Goal: Use online tool/utility: Utilize a website feature to perform a specific function

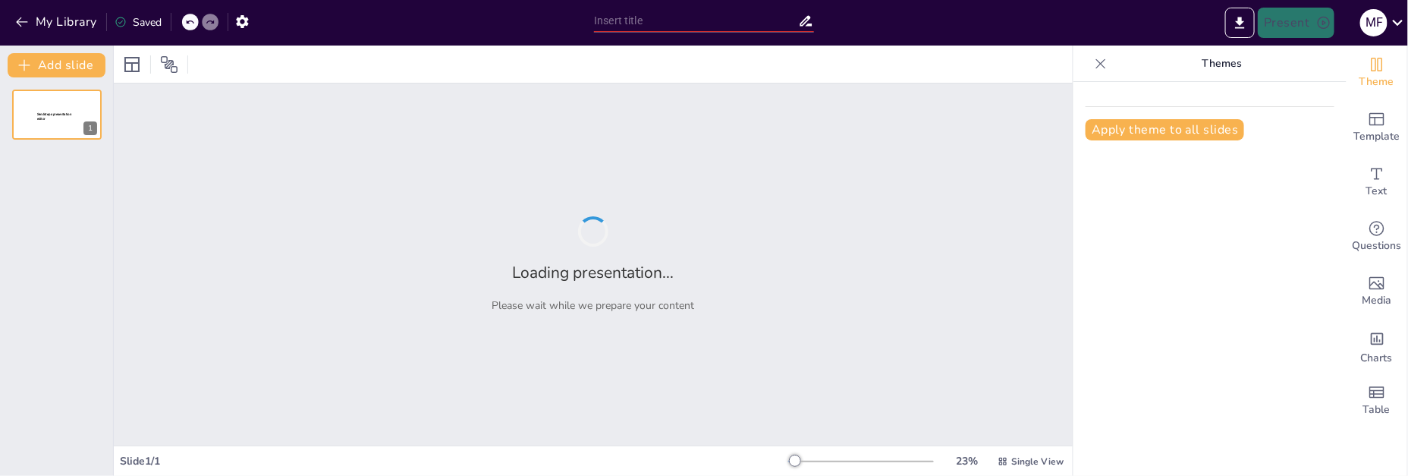
type input "Перспективы франчайзинга в [GEOGRAPHIC_DATA]: от локального к международному"
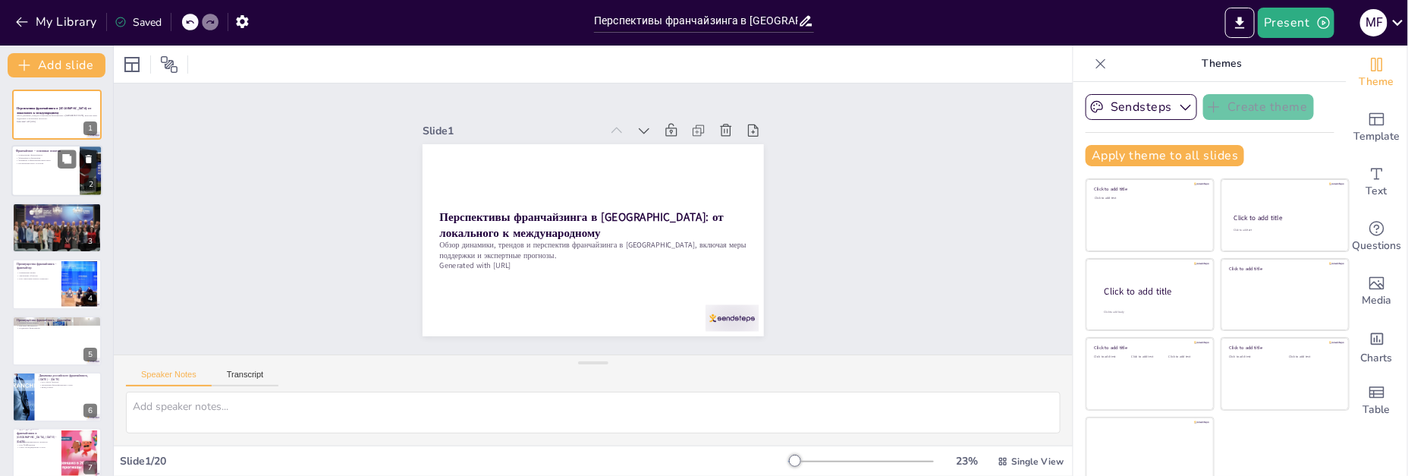
click at [46, 178] on div at bounding box center [56, 172] width 91 height 52
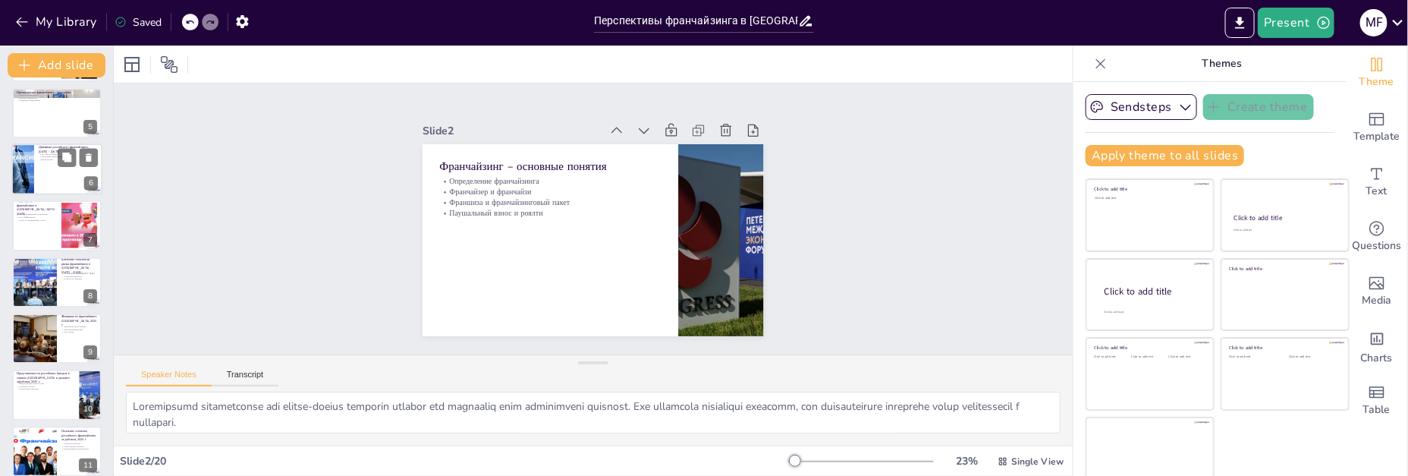
click at [52, 183] on div at bounding box center [56, 169] width 91 height 52
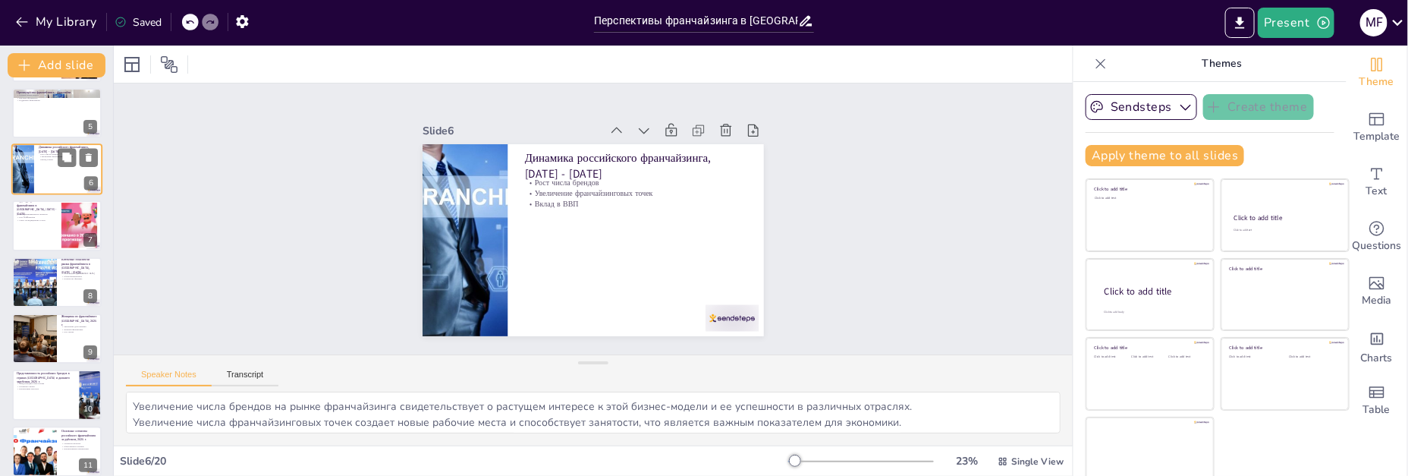
scroll to position [120, 0]
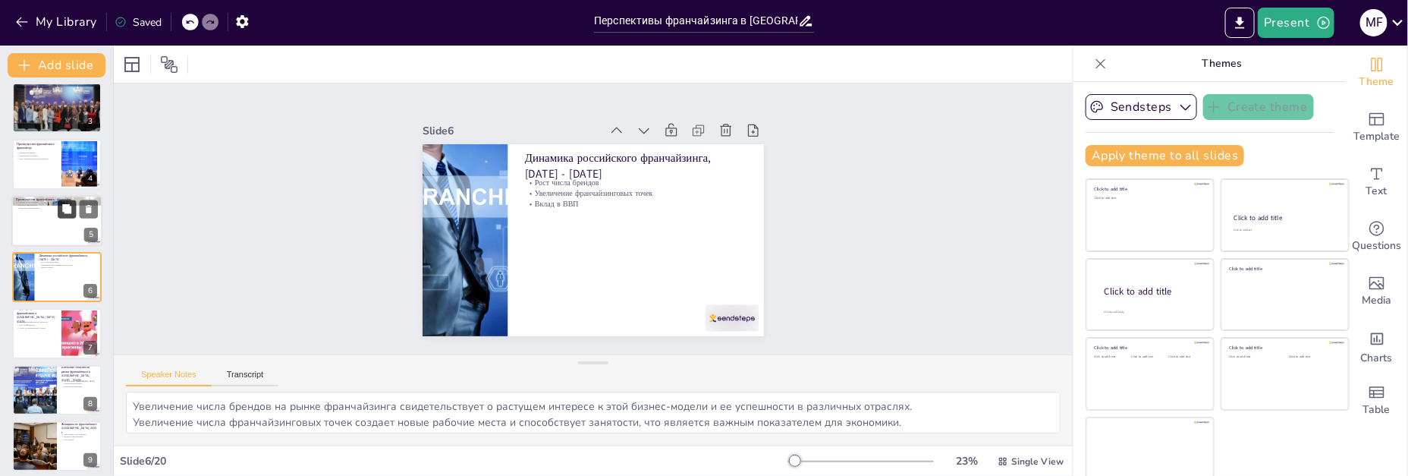
click at [72, 214] on button at bounding box center [67, 209] width 18 height 18
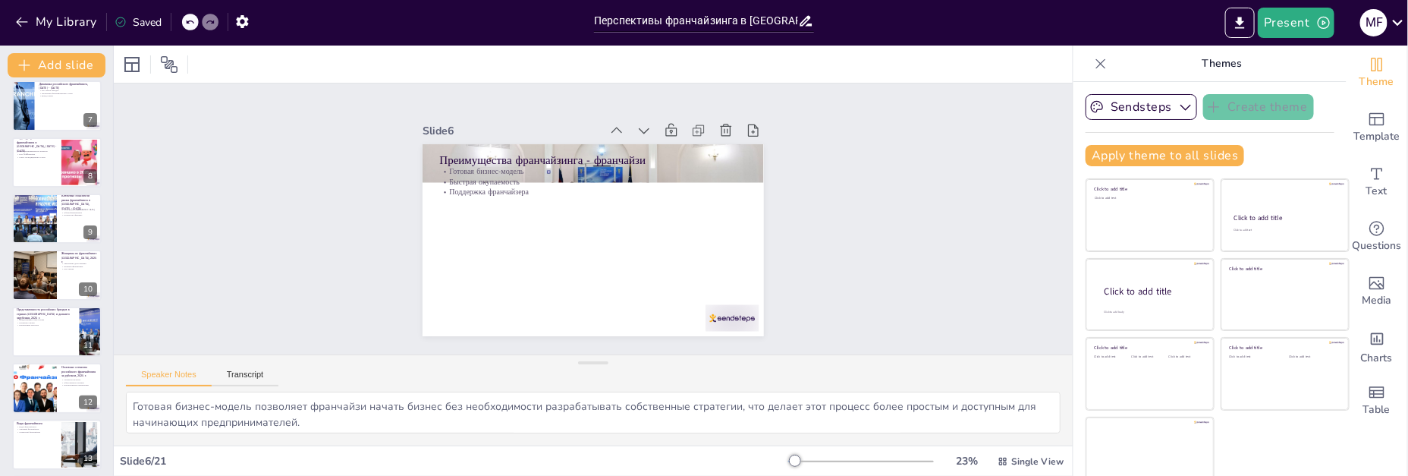
click at [72, 214] on button at bounding box center [67, 207] width 18 height 18
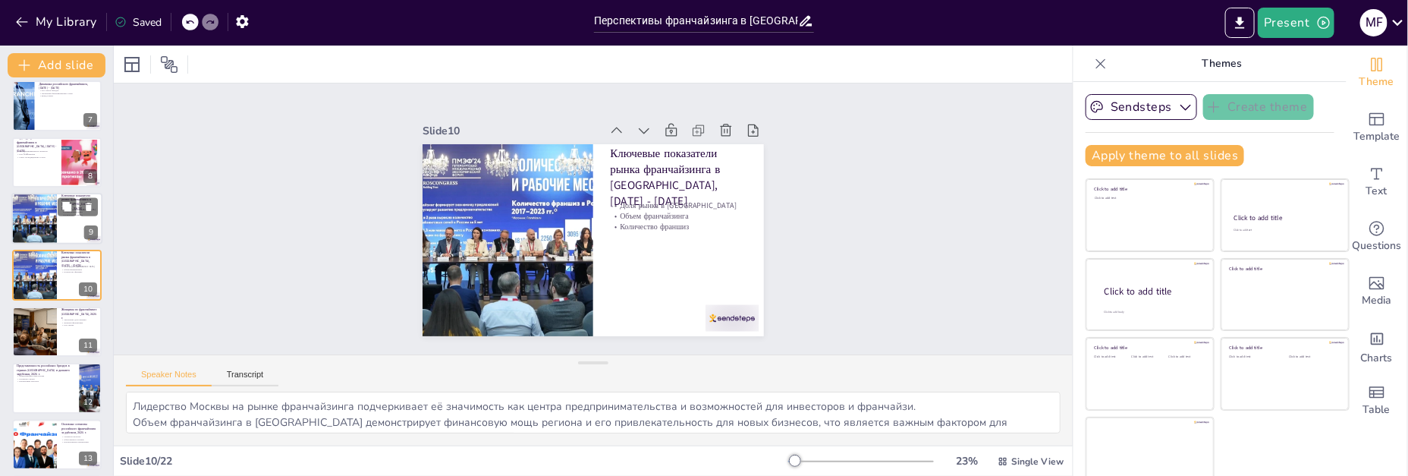
scroll to position [345, 0]
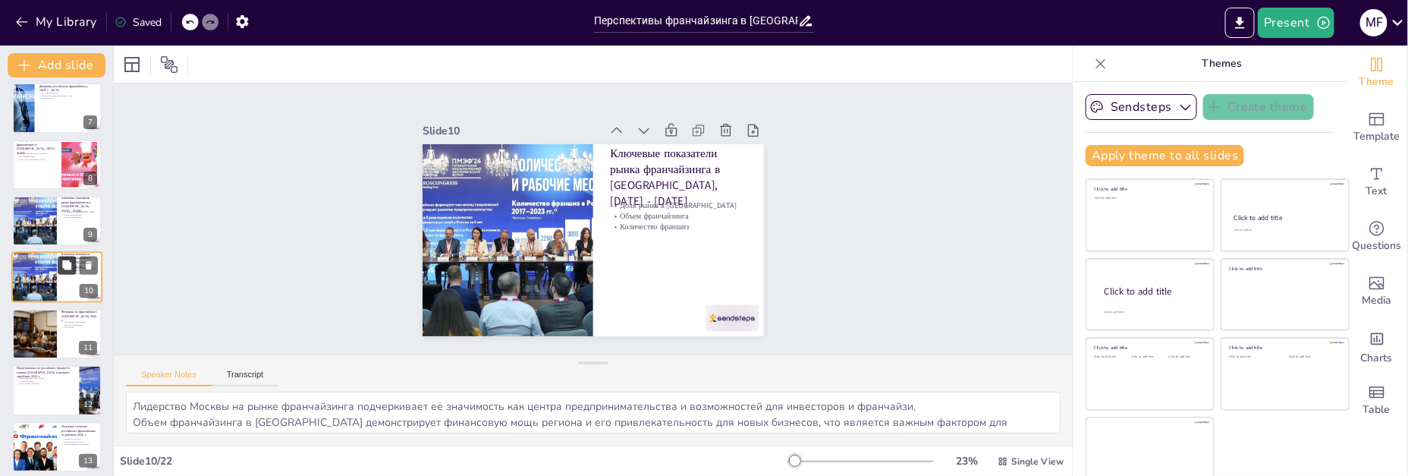
click at [71, 271] on button at bounding box center [67, 265] width 18 height 18
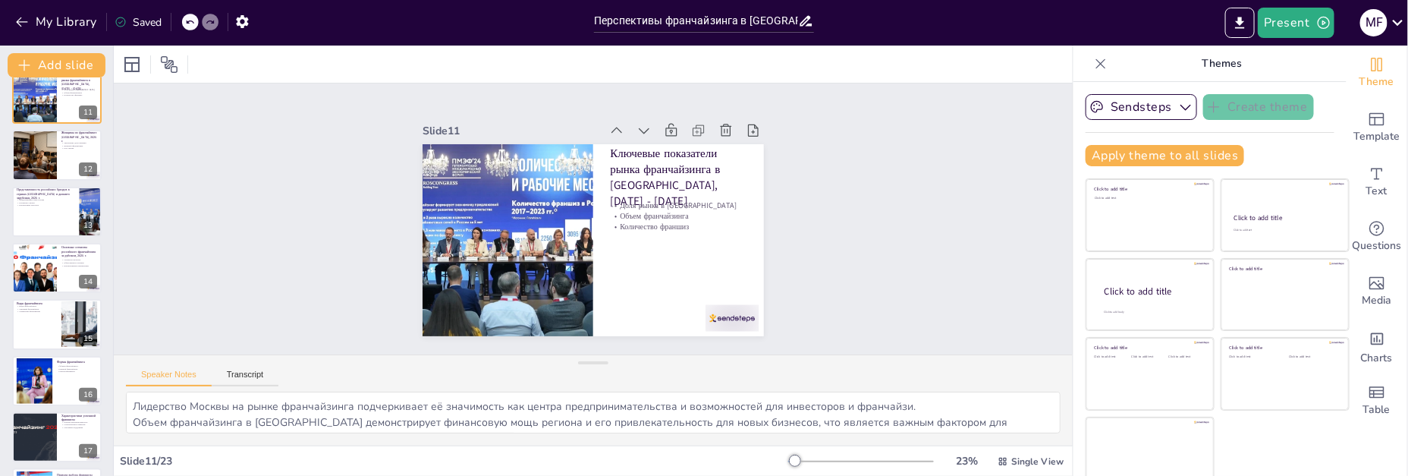
scroll to position [630, 0]
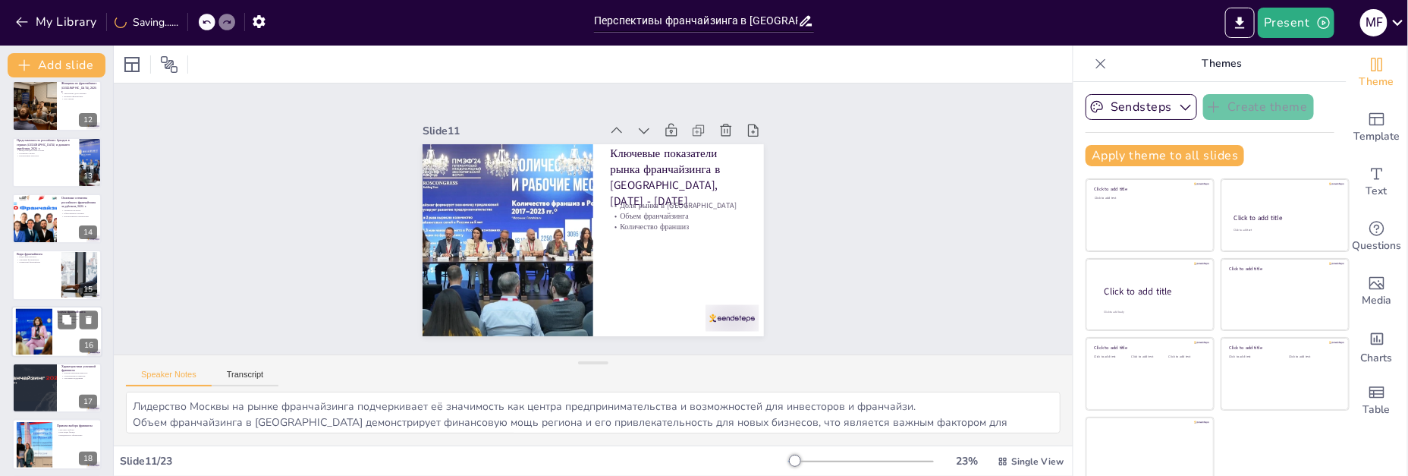
click at [46, 328] on div at bounding box center [34, 331] width 70 height 46
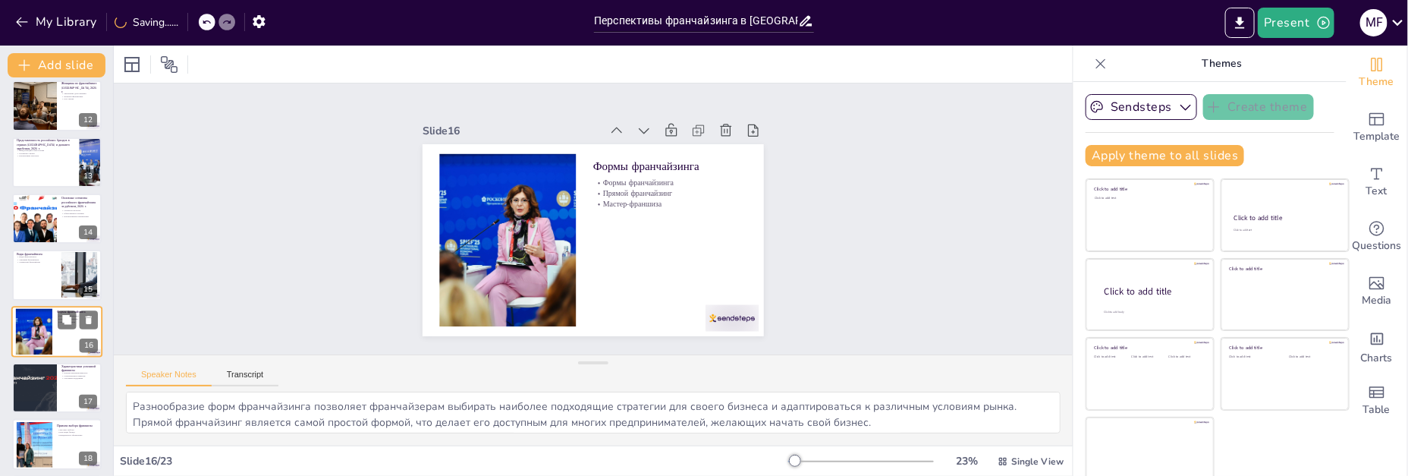
scroll to position [684, 0]
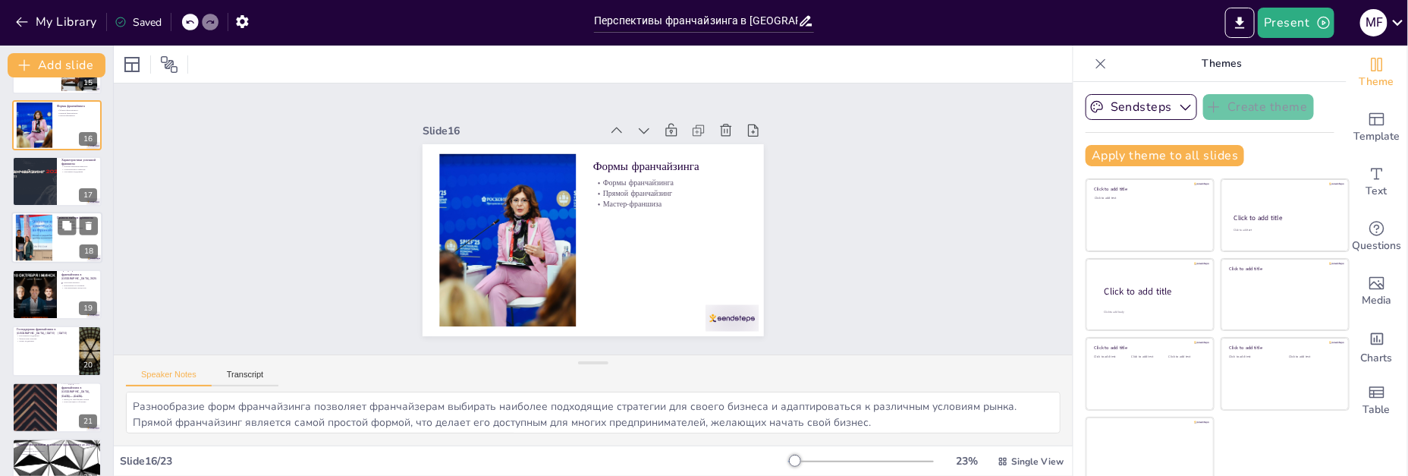
click at [38, 241] on div at bounding box center [34, 238] width 74 height 46
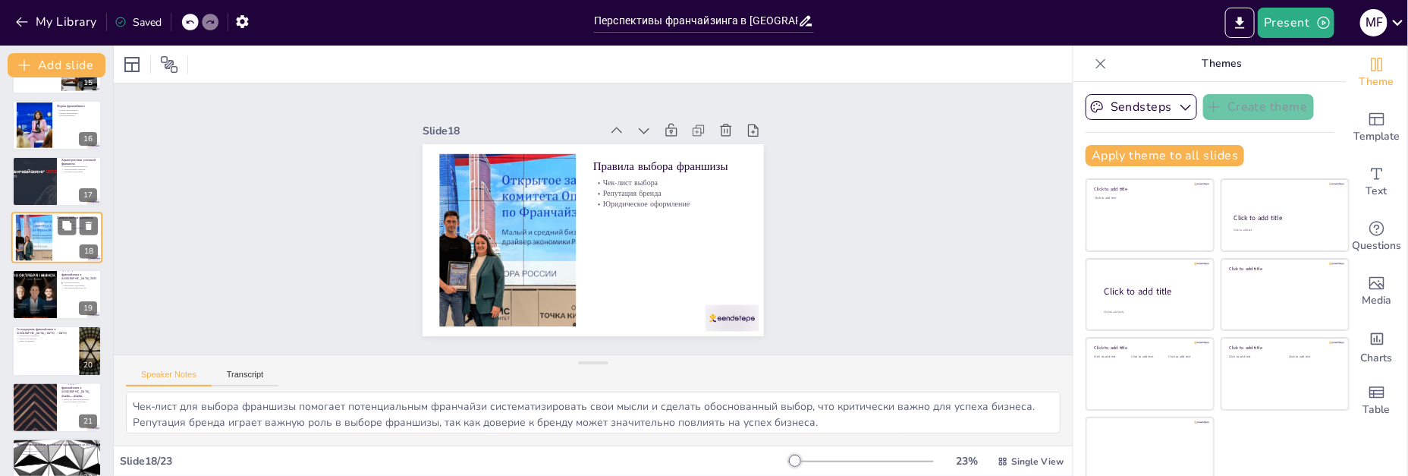
scroll to position [796, 0]
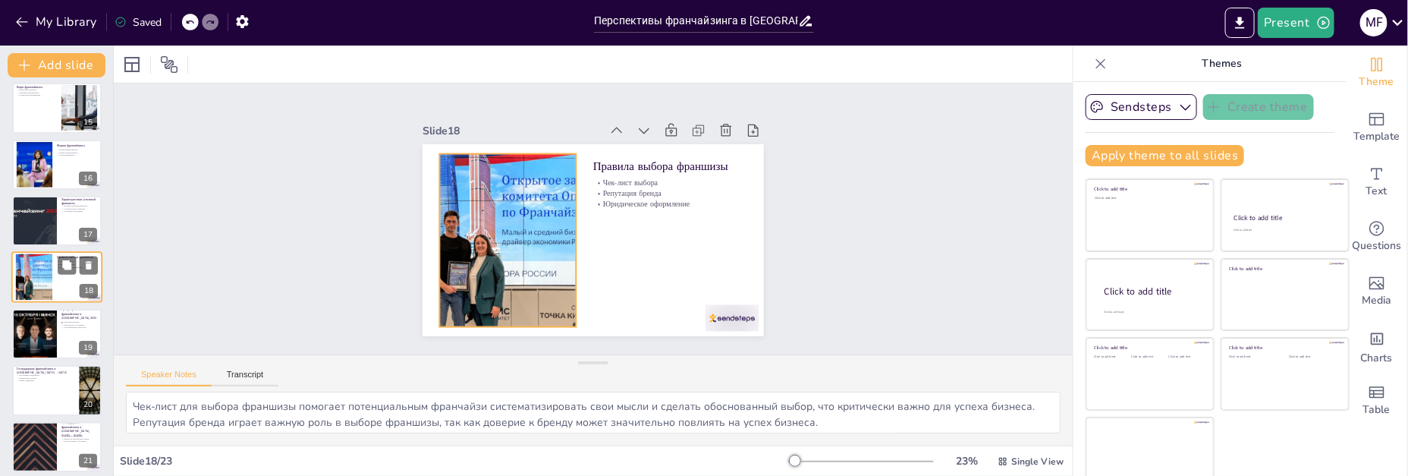
click at [41, 284] on div at bounding box center [34, 277] width 74 height 46
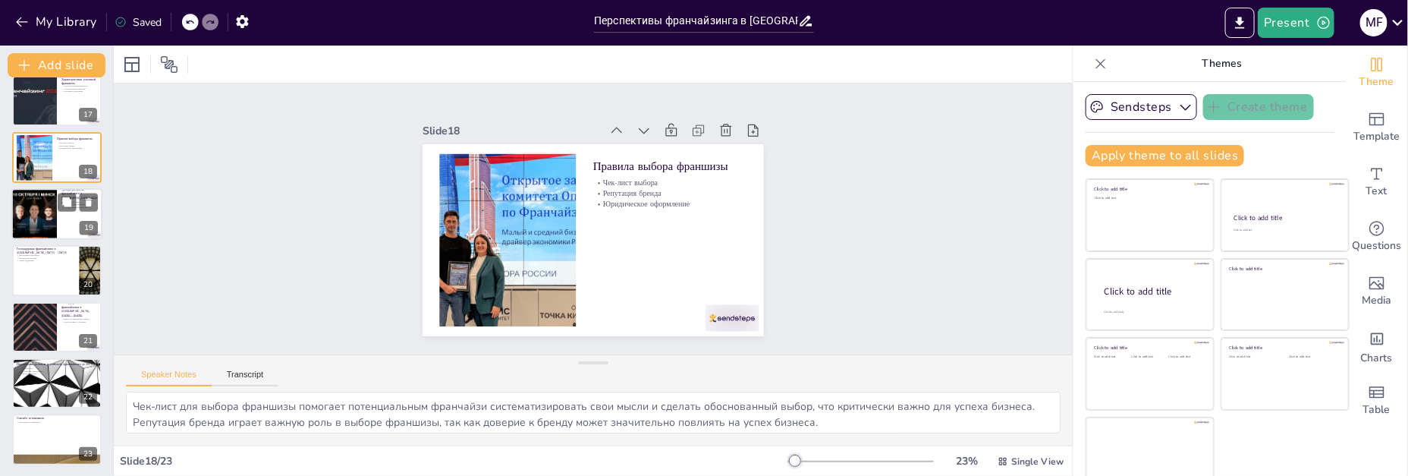
click at [32, 218] on div at bounding box center [34, 214] width 70 height 52
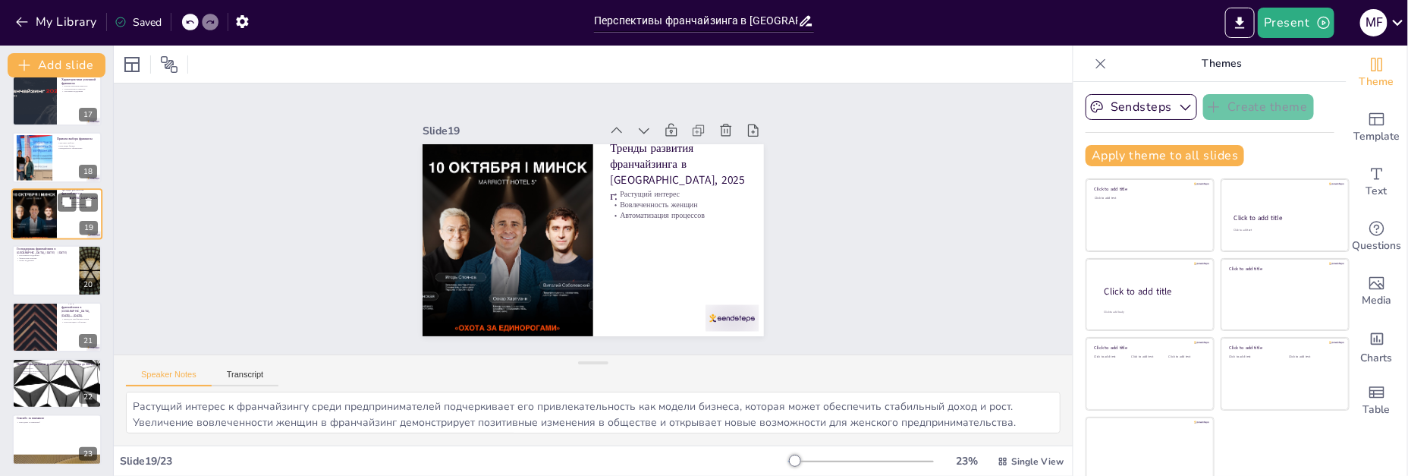
scroll to position [853, 0]
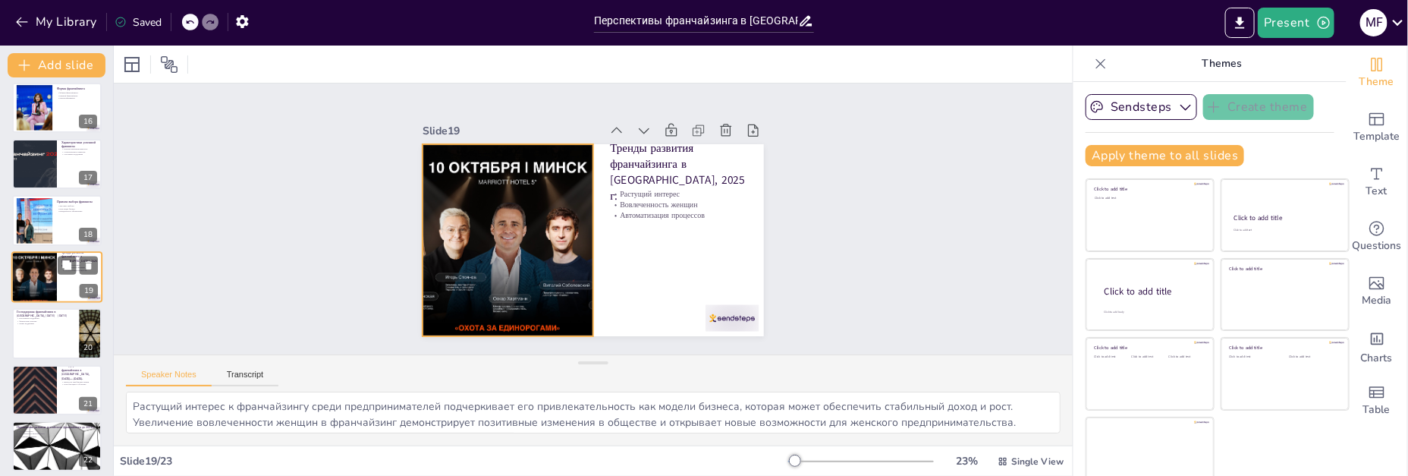
click at [37, 269] on div at bounding box center [34, 277] width 70 height 52
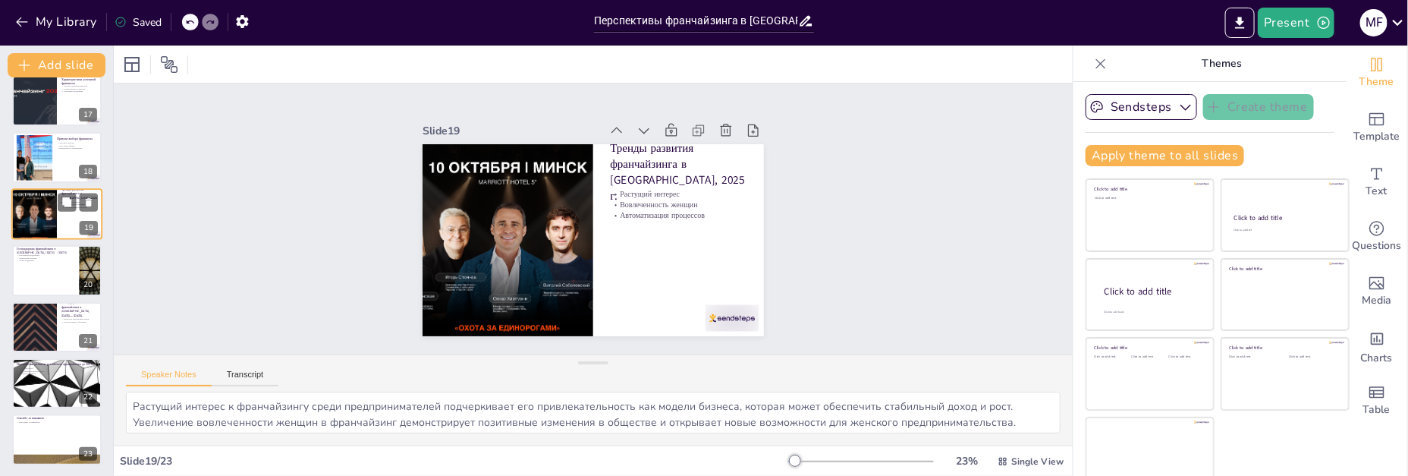
click at [37, 269] on div at bounding box center [57, 270] width 90 height 50
type textarea "Программы государственной поддержки помогают предпринимателям преодолевать фина…"
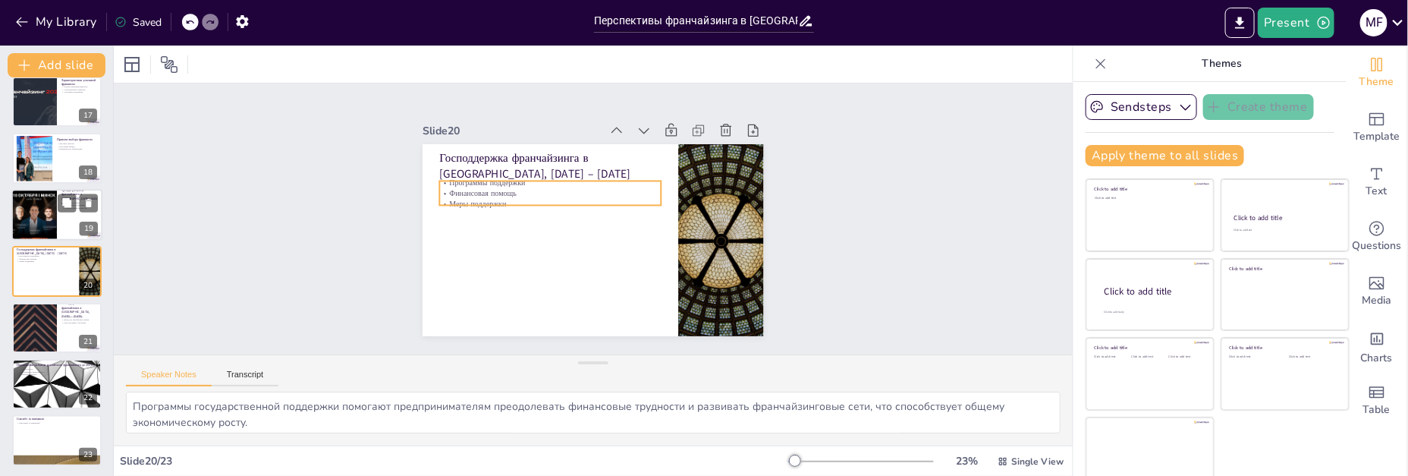
scroll to position [916, 0]
